Goal: Information Seeking & Learning: Learn about a topic

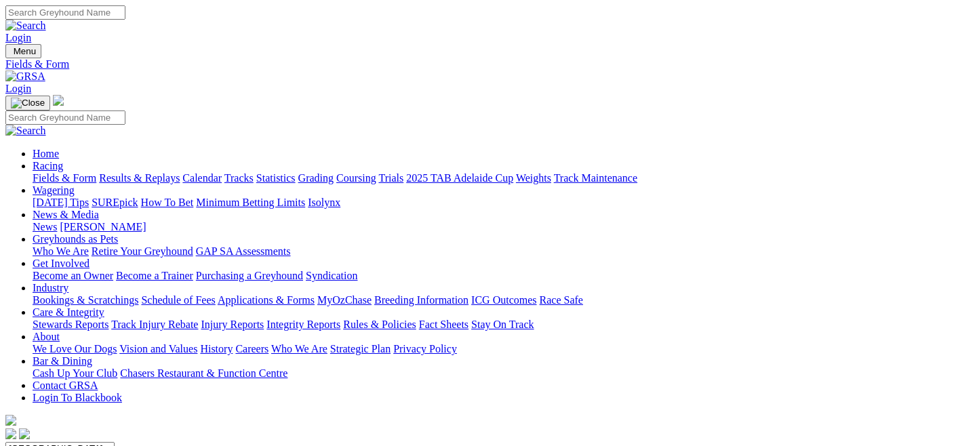
select select "QLD"
click at [64, 442] on select "South Australia New South Wales Northern Territory Queensland Tasmania Victoria…" at bounding box center [59, 448] width 109 height 13
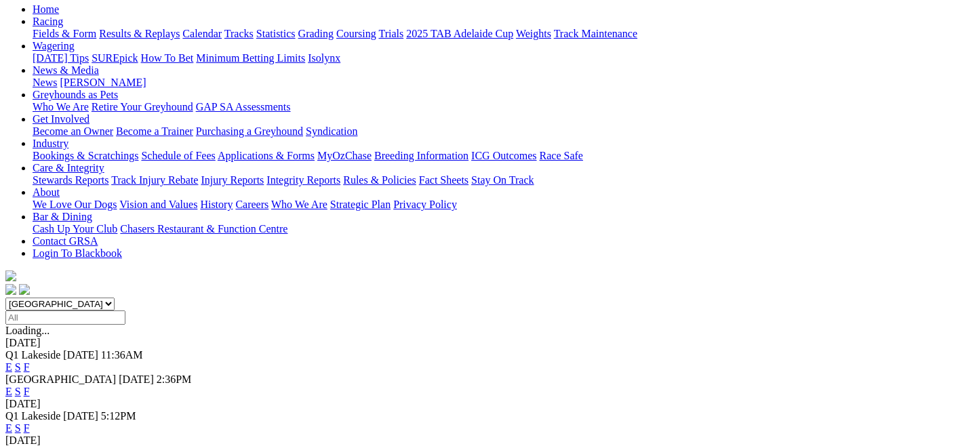
scroll to position [154, 0]
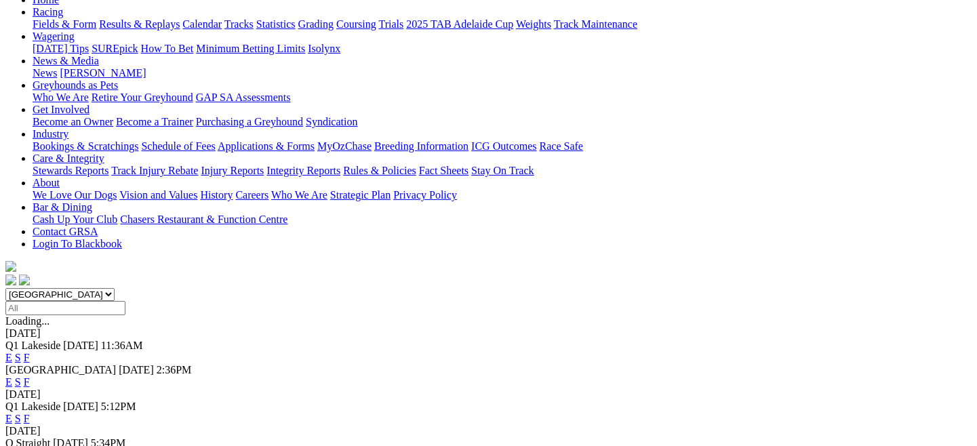
click at [12, 413] on link "E" at bounding box center [8, 419] width 7 height 12
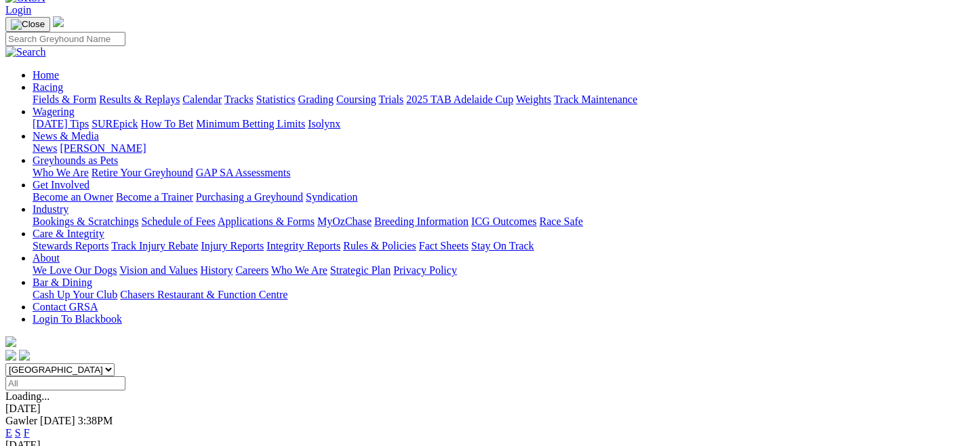
click at [115, 363] on select "South Australia New South Wales Northern Territory Queensland Tasmania Victoria…" at bounding box center [59, 369] width 109 height 13
click at [64, 363] on select "South Australia New South Wales Northern Territory Queensland Tasmania Victoria…" at bounding box center [59, 369] width 109 height 13
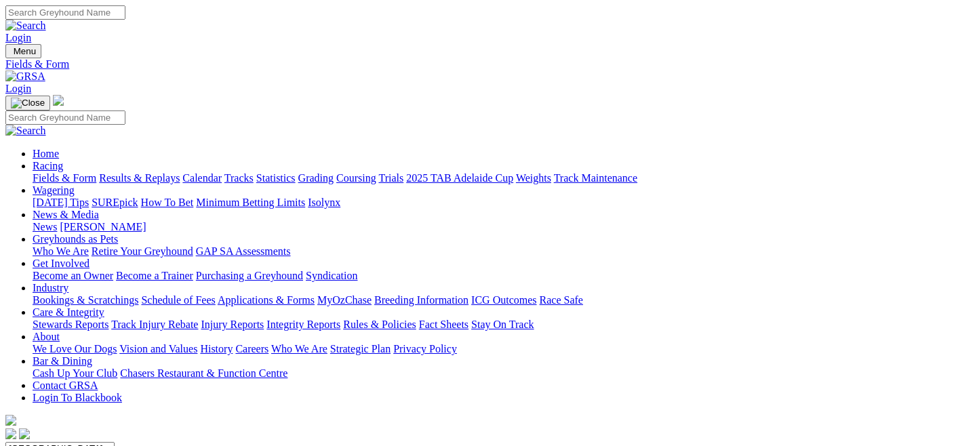
click at [115, 442] on select "South Australia New South Wales Northern Territory Queensland Tasmania Victoria…" at bounding box center [59, 448] width 109 height 13
select select "SA"
click at [64, 442] on select "South Australia New South Wales Northern Territory Queensland Tasmania Victoria…" at bounding box center [59, 448] width 109 height 13
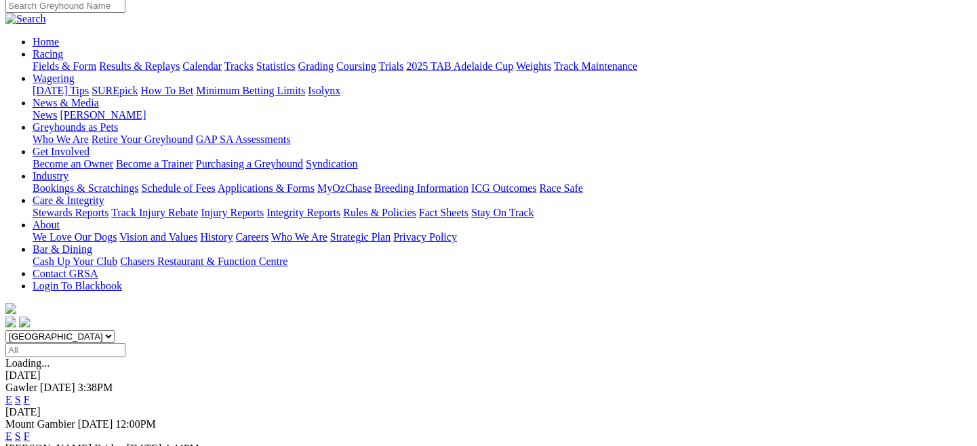
scroll to position [113, 0]
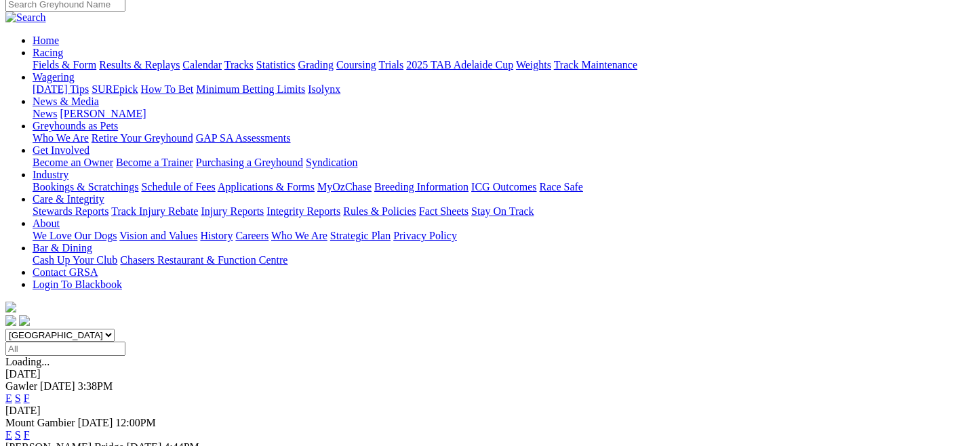
click at [12, 429] on link "E" at bounding box center [8, 435] width 7 height 12
